Goal: Information Seeking & Learning: Learn about a topic

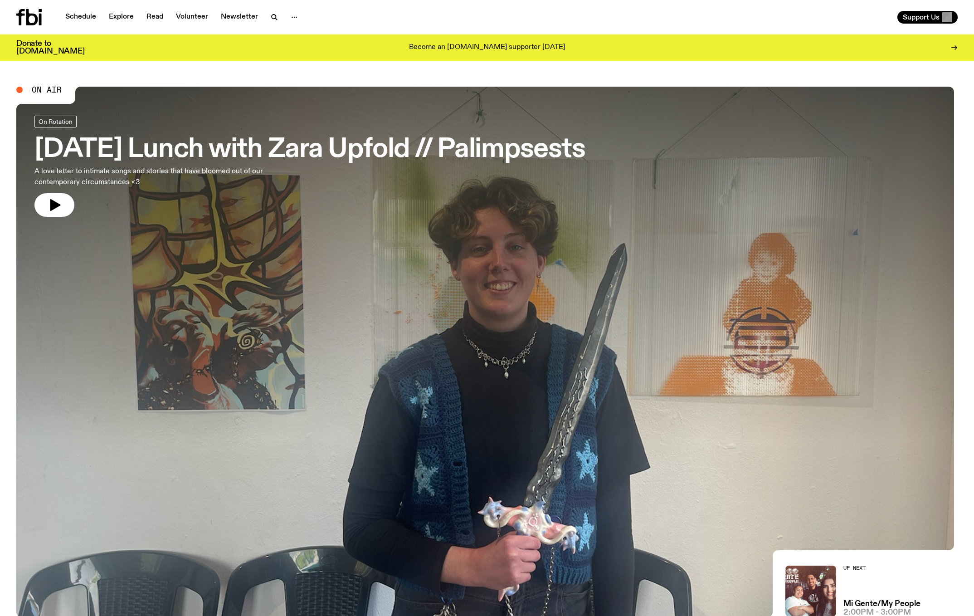
click at [153, 150] on h3 "[DATE] Lunch with Zara Upfold // Palimpsests" at bounding box center [309, 149] width 550 height 25
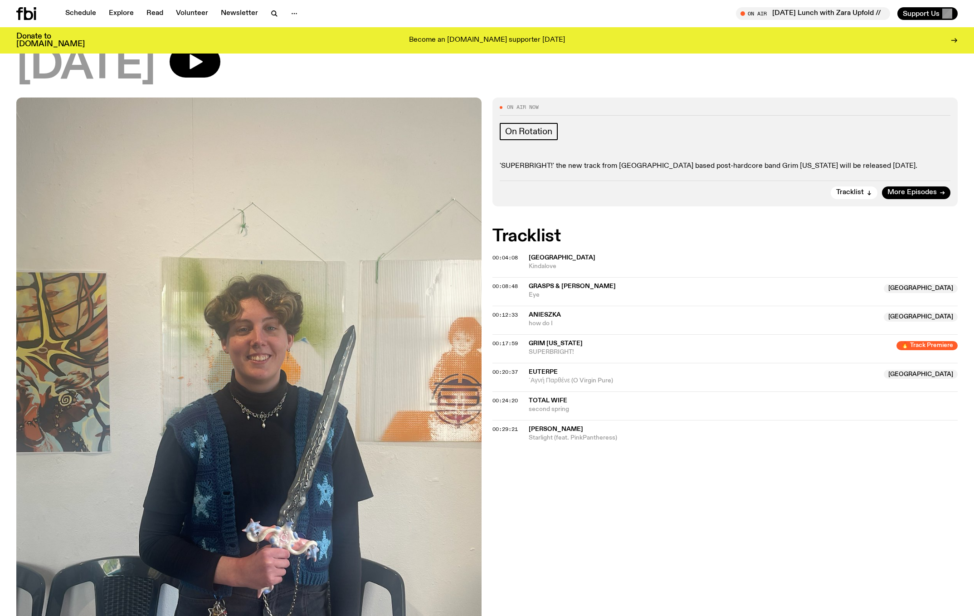
scroll to position [5, 0]
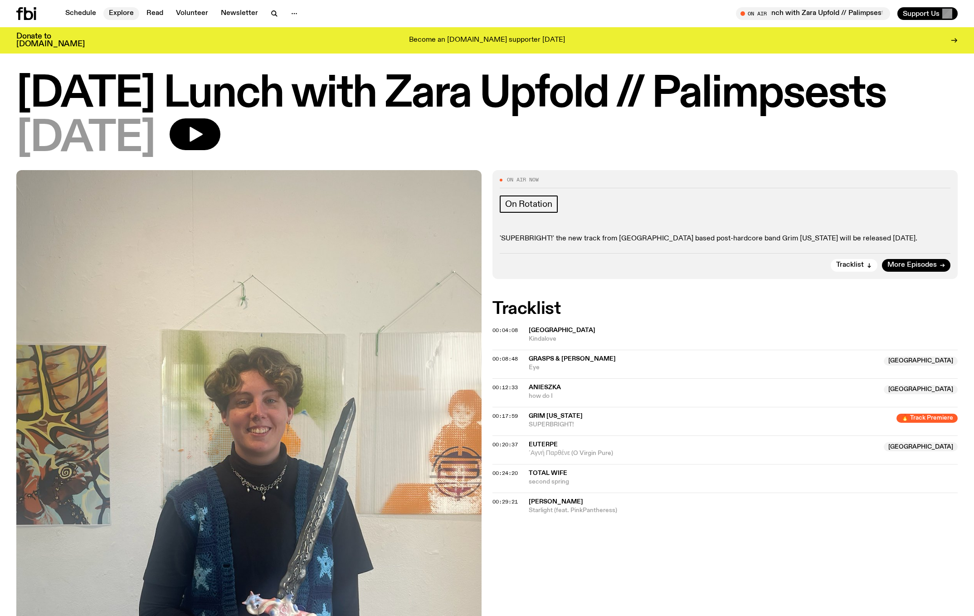
click at [139, 19] on link "Explore" at bounding box center [121, 13] width 36 height 13
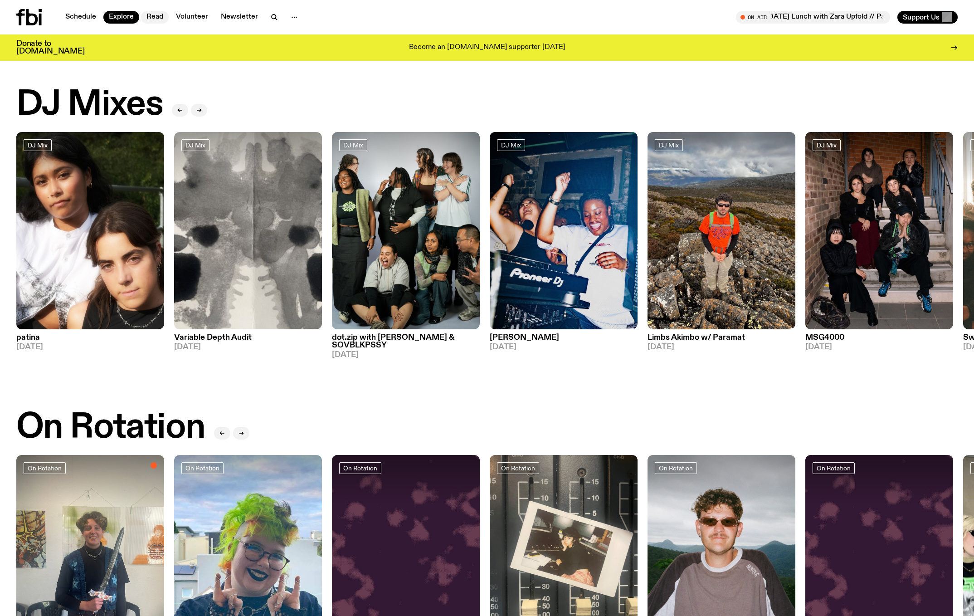
click at [169, 19] on link "Read" at bounding box center [155, 17] width 28 height 13
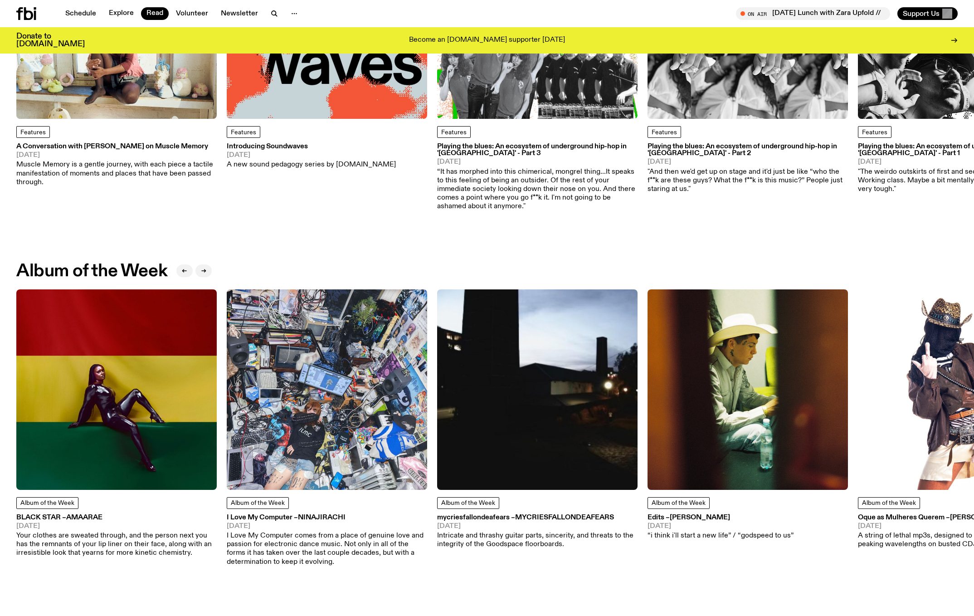
scroll to position [200, 0]
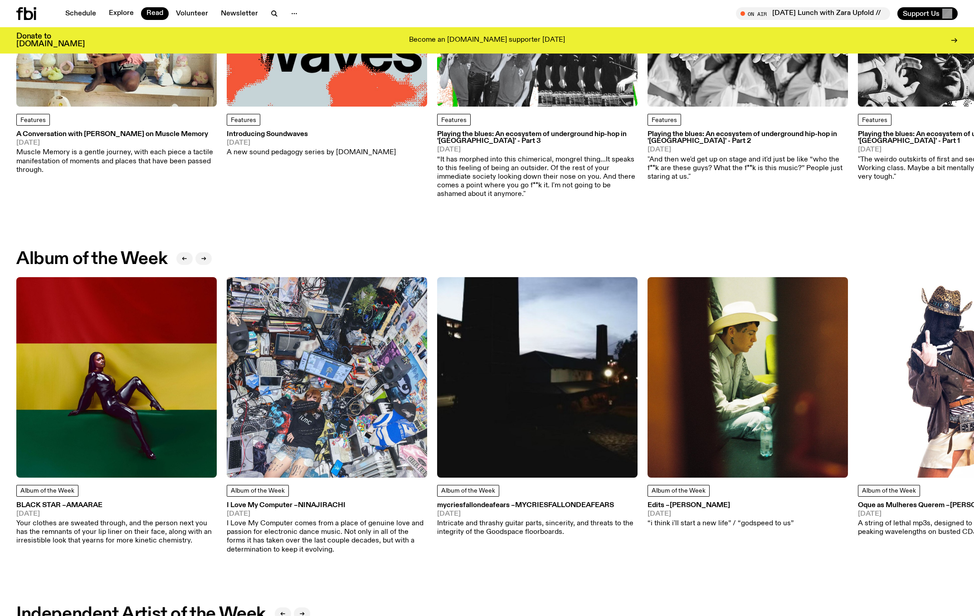
click at [117, 503] on div "Album of the Week BLACK STAR – Amaarae [DATE] Your clothes are sweated through,…" at bounding box center [116, 515] width 200 height 61
click at [60, 509] on h3 "BLACK STAR – Amaarae" at bounding box center [116, 505] width 200 height 7
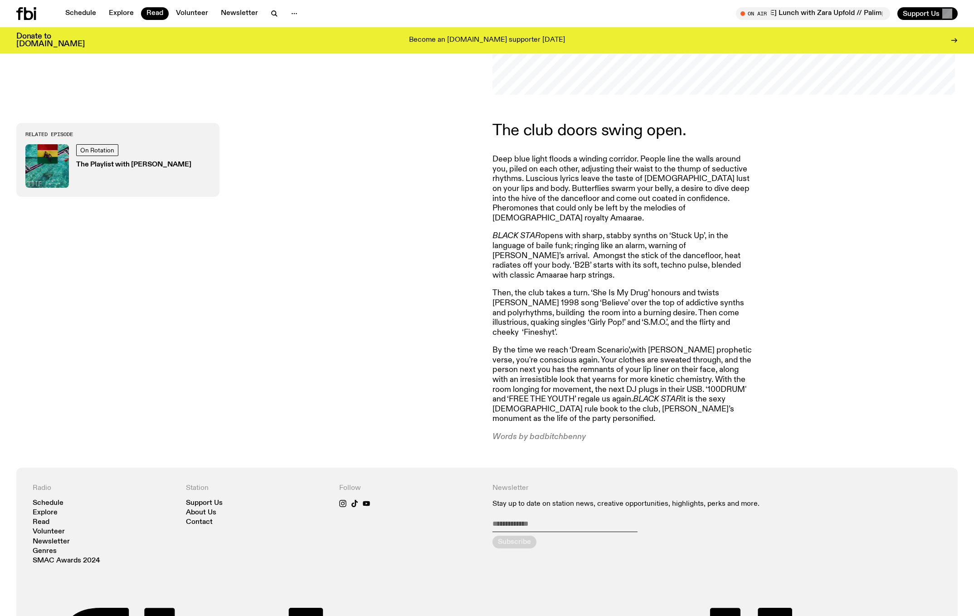
scroll to position [259, 0]
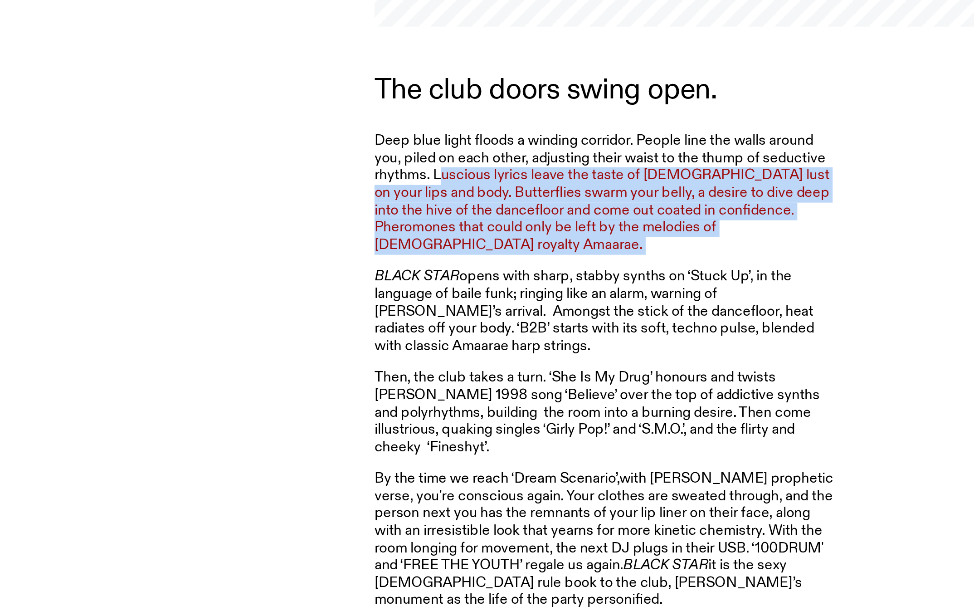
drag, startPoint x: 468, startPoint y: 93, endPoint x: 457, endPoint y: 139, distance: 47.6
click at [492, 311] on article "The club doors swing open. Deep blue light floods a winding corridor. People li…" at bounding box center [622, 470] width 261 height 319
click at [492, 419] on p "BLACK STAR opens with sharp, stabby synths on ‘Stuck Up’, in the language of ba…" at bounding box center [622, 443] width 261 height 49
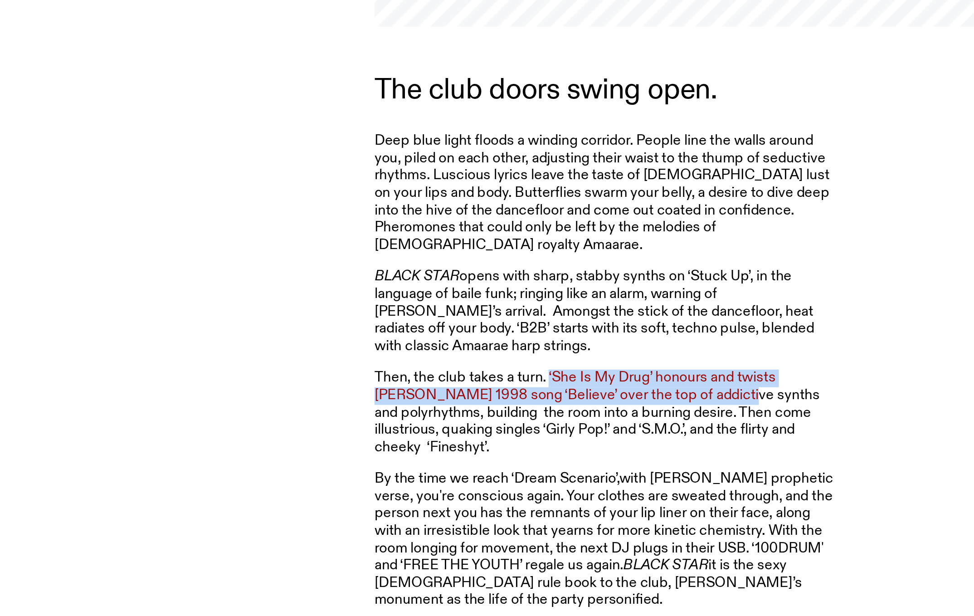
drag, startPoint x: 310, startPoint y: 188, endPoint x: 346, endPoint y: 196, distance: 36.2
click at [492, 477] on p "Then, the club takes a turn. ‘She Is My Drug’ honours and twists [PERSON_NAME] …" at bounding box center [622, 501] width 261 height 49
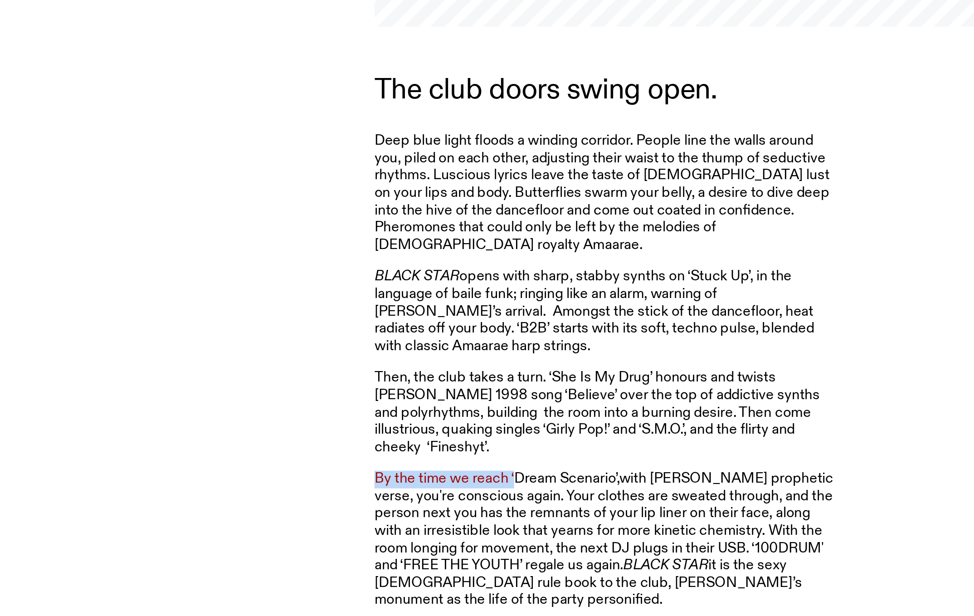
drag, startPoint x: 213, startPoint y: 235, endPoint x: 292, endPoint y: 235, distance: 79.4
click at [492, 534] on p "By the time we reach ‘Dream Scenario’,with [PERSON_NAME] prophetic verse, you'r…" at bounding box center [622, 573] width 261 height 78
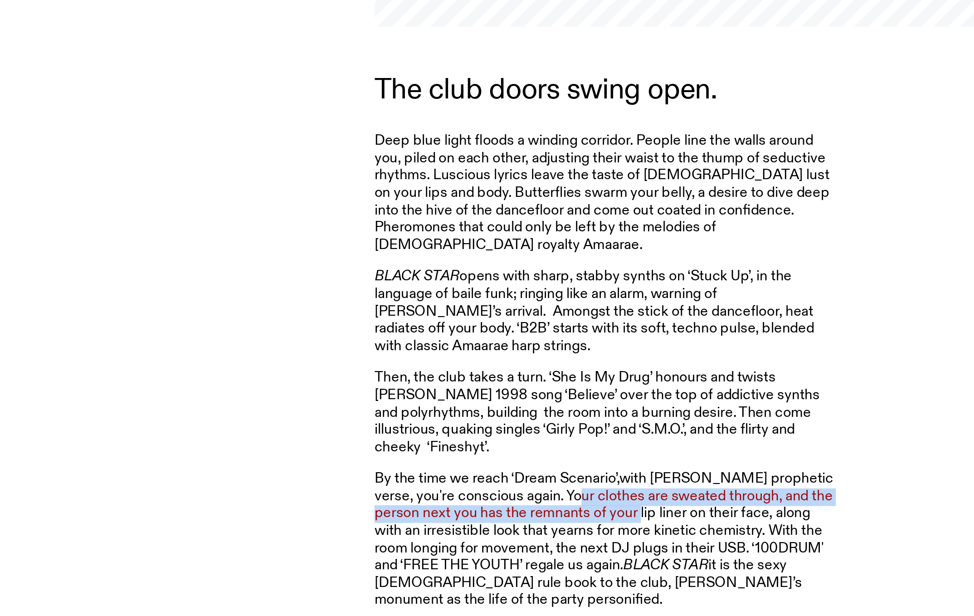
drag, startPoint x: 295, startPoint y: 245, endPoint x: 307, endPoint y: 249, distance: 12.5
click at [492, 534] on p "By the time we reach ‘Dream Scenario’,with [PERSON_NAME] prophetic verse, you'r…" at bounding box center [622, 573] width 261 height 78
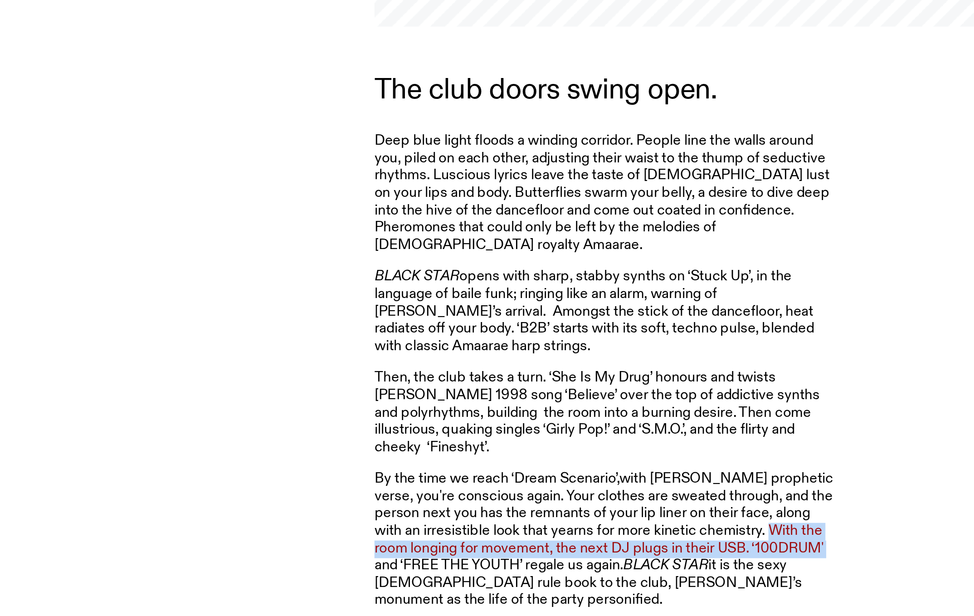
drag, startPoint x: 343, startPoint y: 261, endPoint x: 343, endPoint y: 267, distance: 5.9
click at [492, 534] on p "By the time we reach ‘Dream Scenario’,with [PERSON_NAME] prophetic verse, you'r…" at bounding box center [622, 573] width 261 height 78
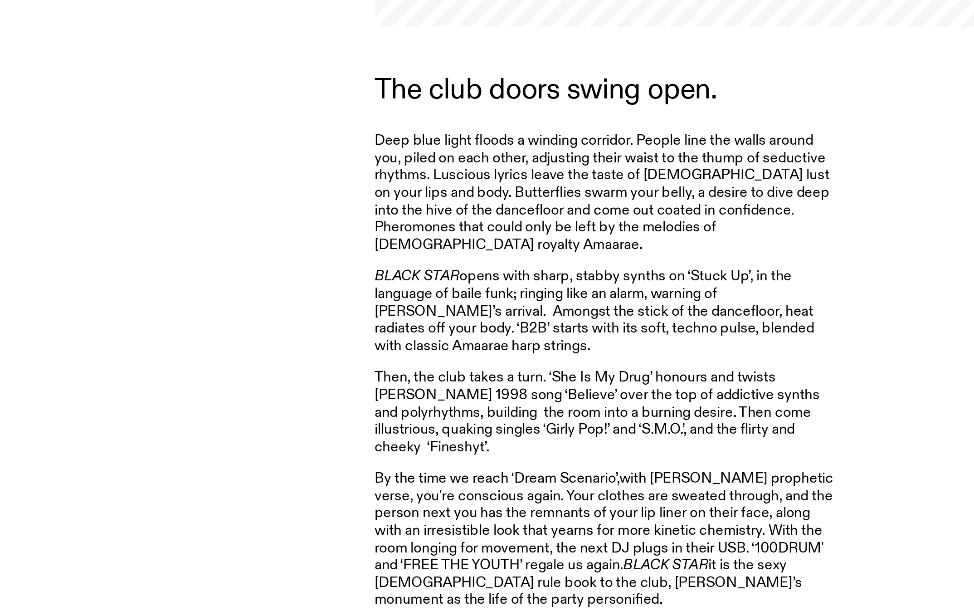
click at [492, 534] on p "By the time we reach ‘Dream Scenario’,with [PERSON_NAME] prophetic verse, you'r…" at bounding box center [622, 573] width 261 height 78
drag, startPoint x: 322, startPoint y: 290, endPoint x: 308, endPoint y: 274, distance: 21.2
click at [492, 534] on p "By the time we reach ‘Dream Scenario’,with [PERSON_NAME] prophetic verse, you'r…" at bounding box center [622, 573] width 261 height 78
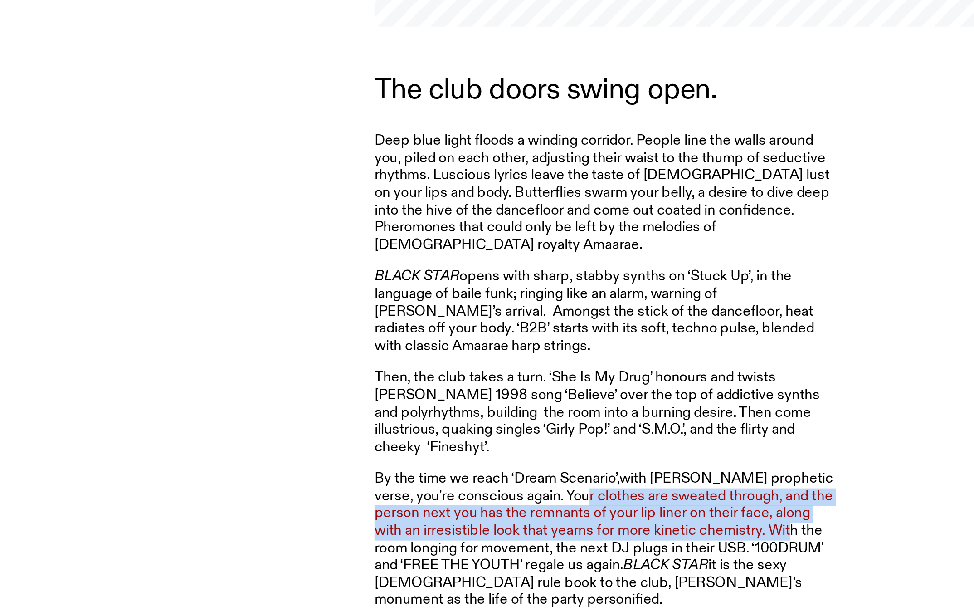
drag, startPoint x: 350, startPoint y: 262, endPoint x: 298, endPoint y: 245, distance: 53.8
click at [492, 534] on p "By the time we reach ‘Dream Scenario’,with [PERSON_NAME] prophetic verse, you'r…" at bounding box center [622, 573] width 261 height 78
copy p "Your clothes are sweated through, and the person next you has the remnants of y…"
